Goal: Transaction & Acquisition: Purchase product/service

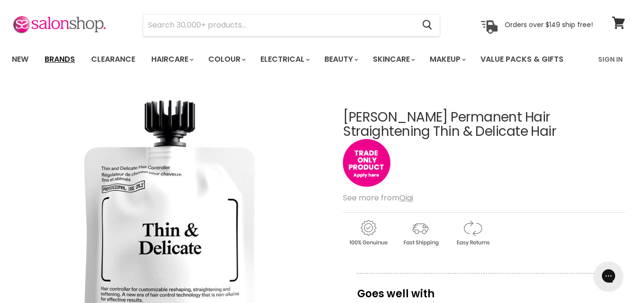
click at [62, 56] on link "Brands" at bounding box center [59, 59] width 45 height 20
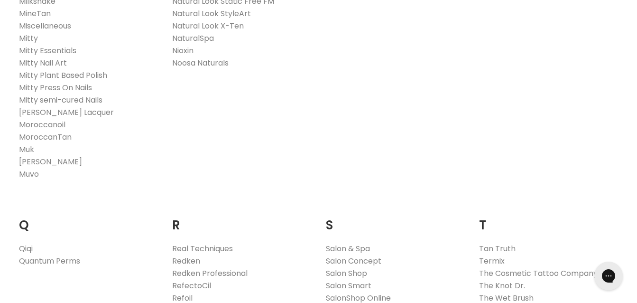
scroll to position [1471, 0]
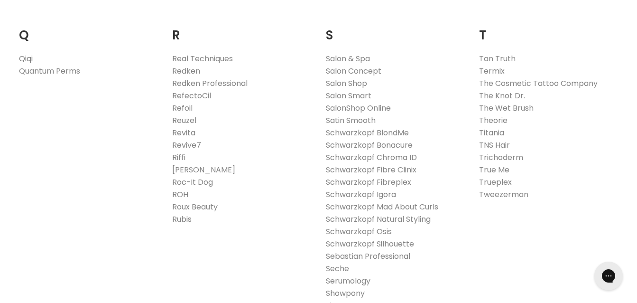
click at [28, 53] on link "Qiqi" at bounding box center [26, 58] width 14 height 11
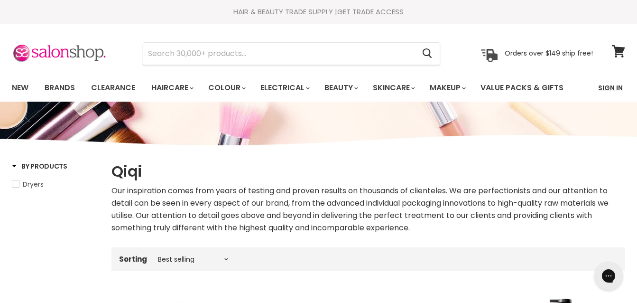
click at [618, 90] on link "Sign In" at bounding box center [611, 88] width 36 height 20
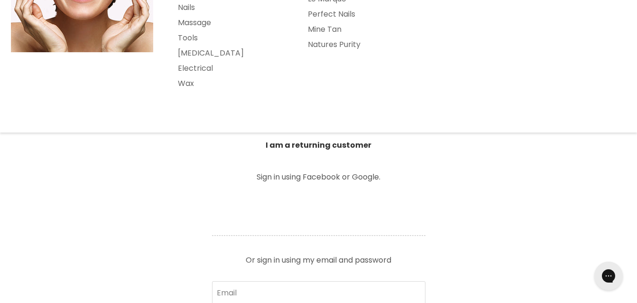
scroll to position [237, 0]
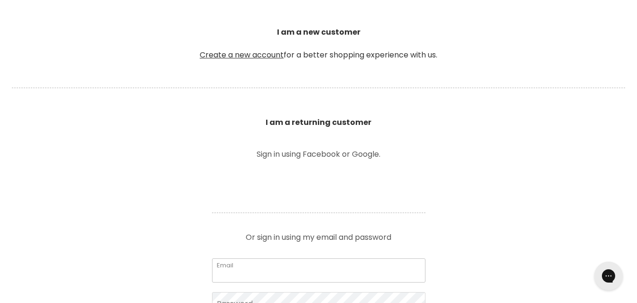
click at [232, 273] on input "Email" at bounding box center [319, 270] width 214 height 24
type input "amandamhilleary@gmail.com"
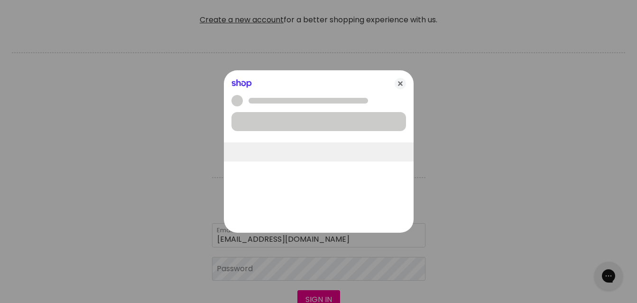
click at [242, 276] on div at bounding box center [318, 151] width 637 height 303
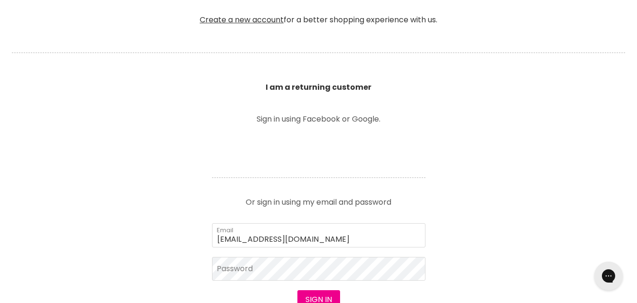
scroll to position [380, 0]
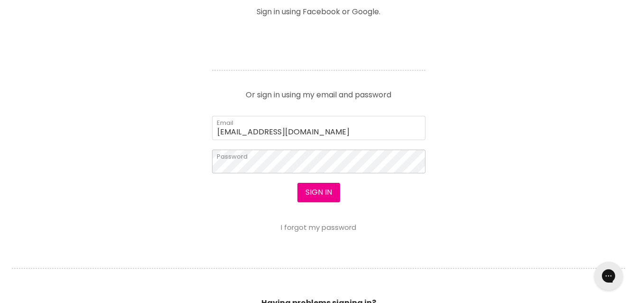
click at [298, 183] on button "Sign in" at bounding box center [319, 192] width 43 height 19
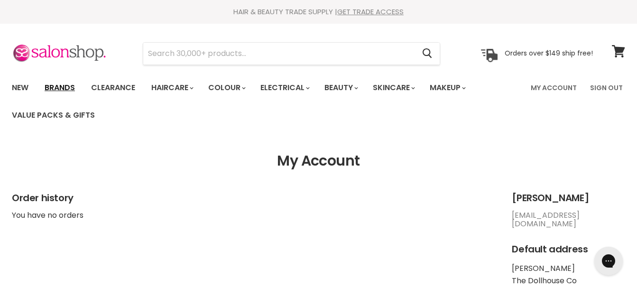
click at [55, 90] on link "Brands" at bounding box center [59, 88] width 45 height 20
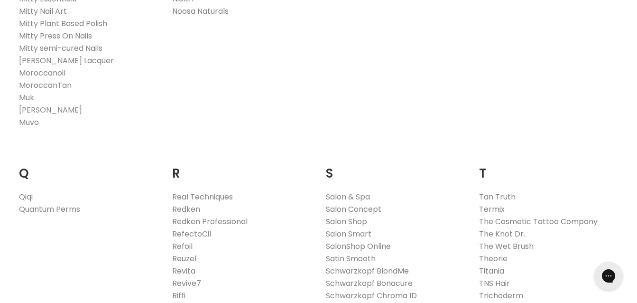
scroll to position [1376, 0]
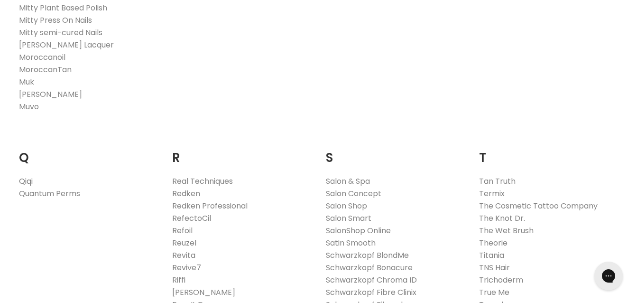
click at [25, 176] on link "Qiqi" at bounding box center [26, 181] width 14 height 11
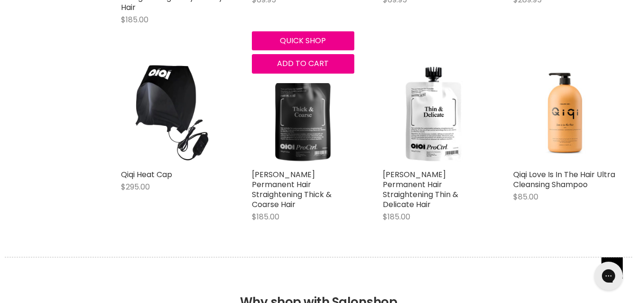
scroll to position [665, 0]
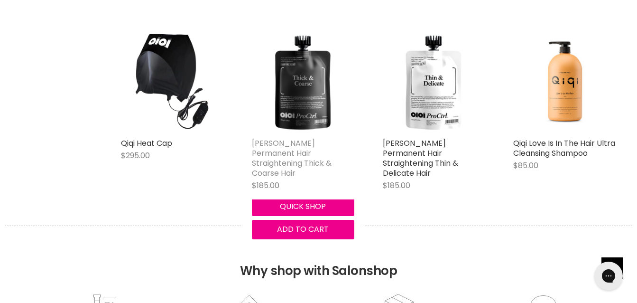
click at [289, 142] on link "[PERSON_NAME] Permanent Hair Straightening Thick & Coarse Hair" at bounding box center [292, 158] width 80 height 41
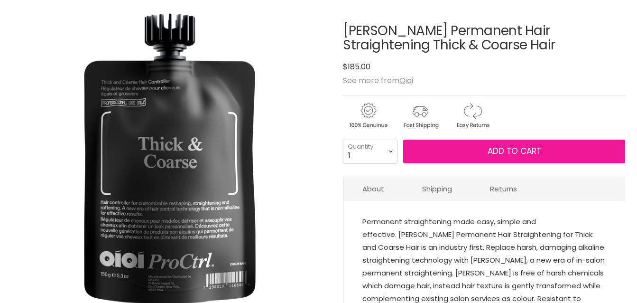
scroll to position [142, 0]
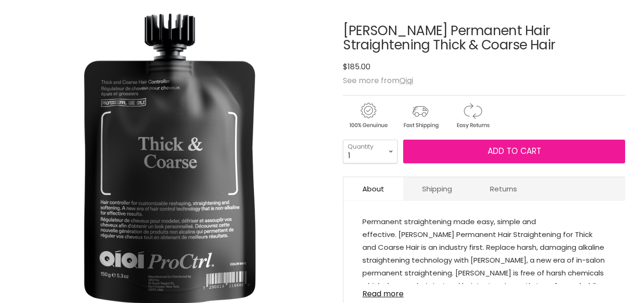
click at [509, 144] on button "Add to cart" at bounding box center [514, 152] width 222 height 24
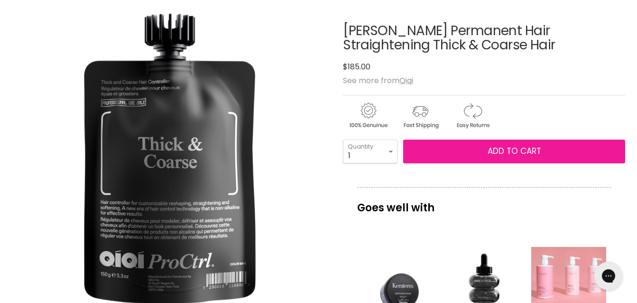
click at [500, 151] on span "Add to cart" at bounding box center [515, 150] width 54 height 11
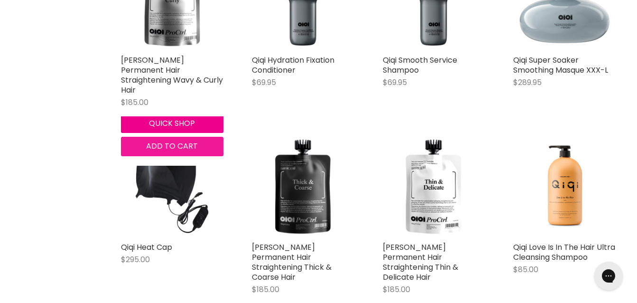
scroll to position [503, 0]
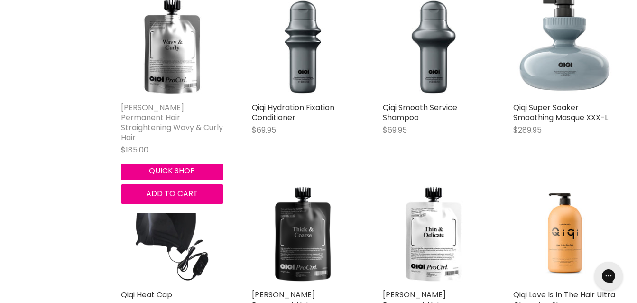
click at [188, 113] on link "[PERSON_NAME] Permanent Hair Straightening Wavy & Curly Hair" at bounding box center [172, 122] width 102 height 41
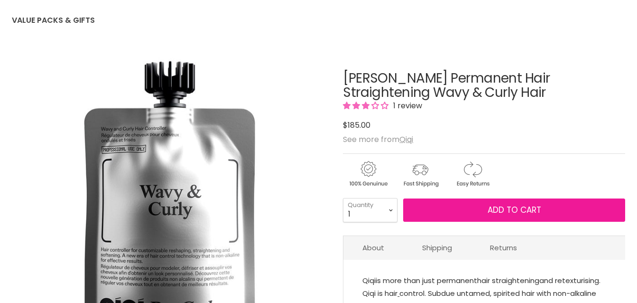
scroll to position [95, 0]
click at [499, 212] on span "Add to cart" at bounding box center [515, 209] width 54 height 11
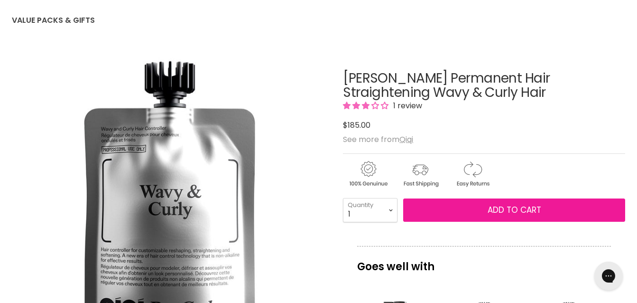
click at [486, 205] on button "Add to cart" at bounding box center [514, 210] width 222 height 24
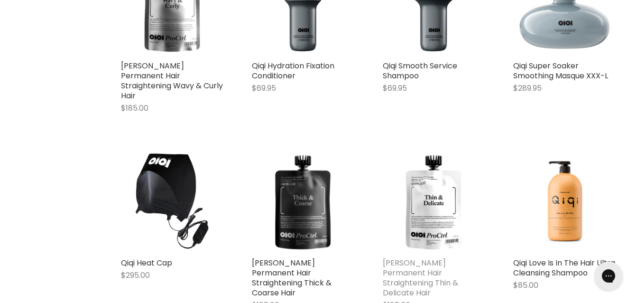
click at [411, 262] on link "[PERSON_NAME] Permanent Hair Straightening Thin & Delicate Hair" at bounding box center [420, 277] width 75 height 41
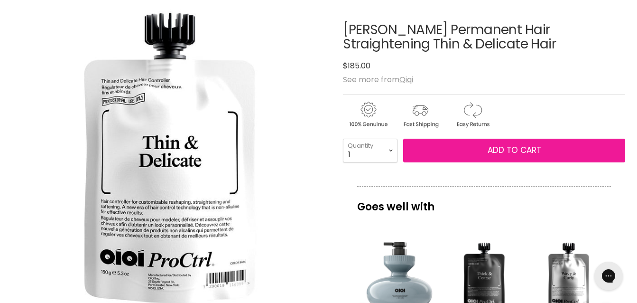
scroll to position [142, 0]
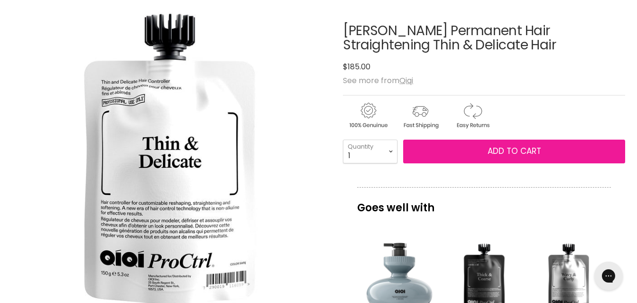
click at [492, 157] on button "Add to cart" at bounding box center [514, 152] width 222 height 24
click at [494, 154] on span "Add to cart" at bounding box center [515, 150] width 54 height 11
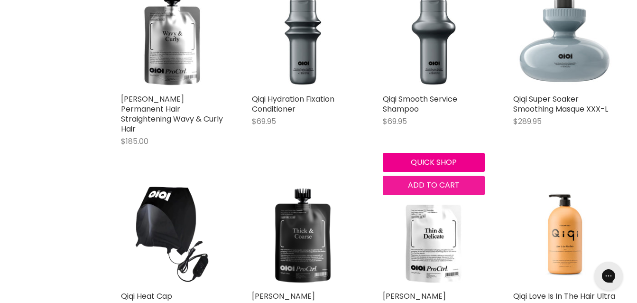
scroll to position [553, 0]
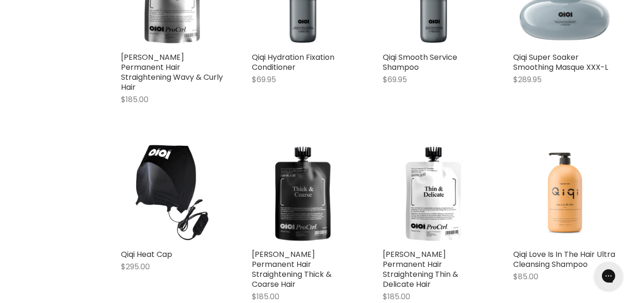
click at [574, 202] on img "Main content" at bounding box center [565, 193] width 54 height 103
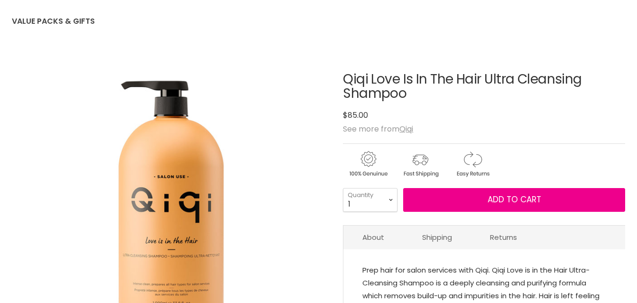
scroll to position [95, 0]
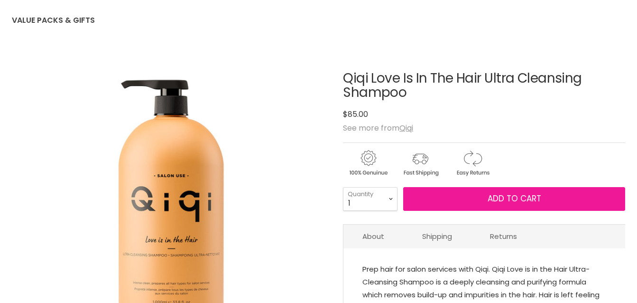
click at [507, 200] on span "Add to cart" at bounding box center [515, 198] width 54 height 11
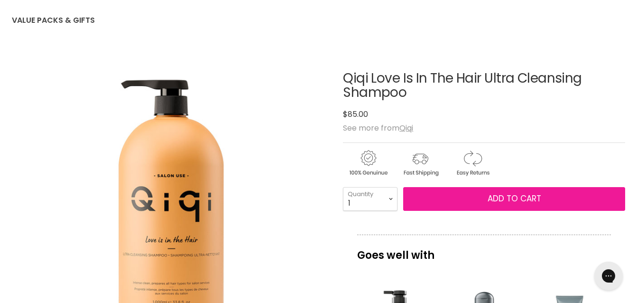
click at [509, 191] on button "Add to cart" at bounding box center [514, 199] width 222 height 24
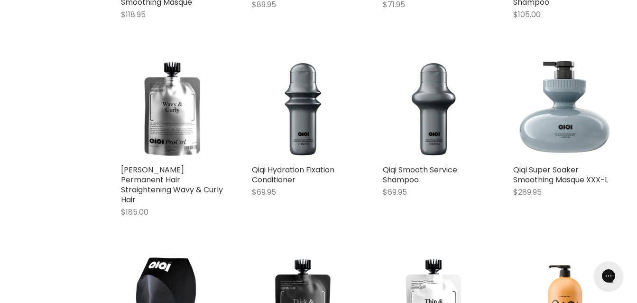
scroll to position [440, 0]
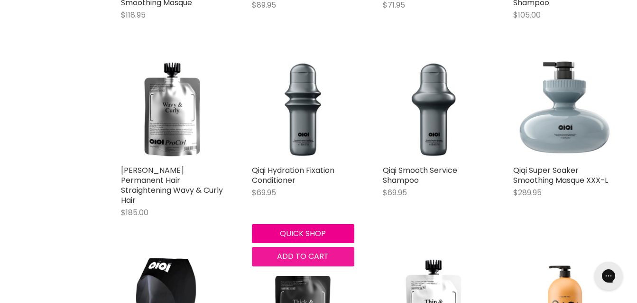
click at [302, 253] on span "Add to cart" at bounding box center [303, 256] width 52 height 11
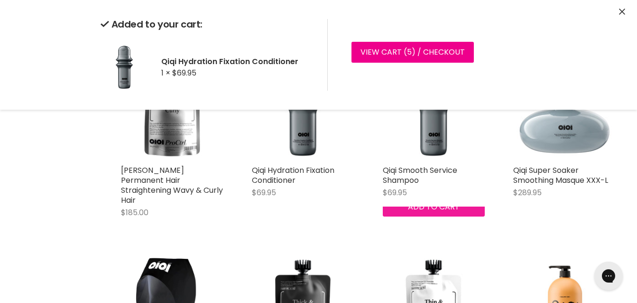
click at [429, 255] on div "Qiqi Super Soaker Smoothing Masque $118.95 Qiqi Quick shop Add to cart Qiqi Bar…" at bounding box center [369, 152] width 514 height 562
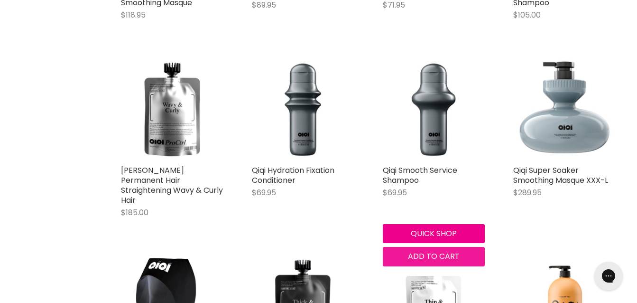
click at [431, 255] on span "Add to cart" at bounding box center [434, 256] width 52 height 11
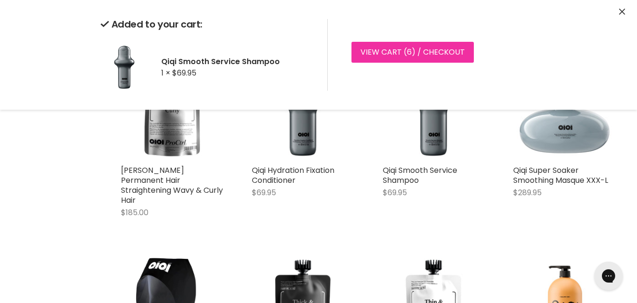
click at [429, 55] on link "View cart ( 6 ) / Checkout" at bounding box center [413, 52] width 122 height 21
